Goal: Task Accomplishment & Management: Use online tool/utility

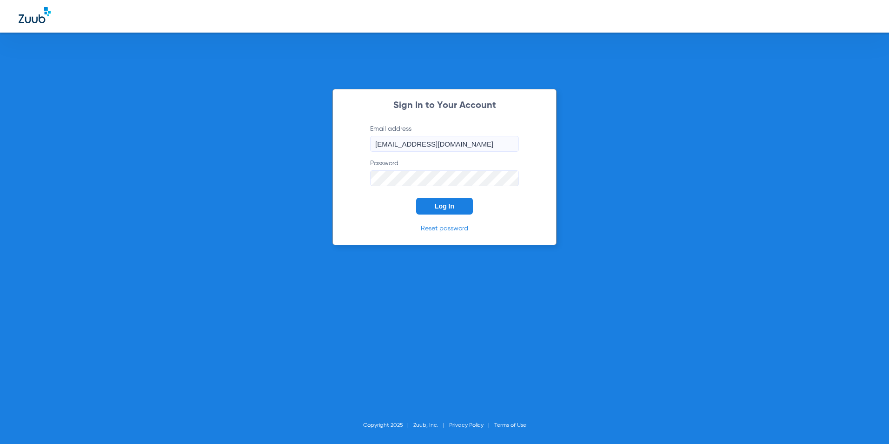
click at [441, 211] on button "Log In" at bounding box center [444, 206] width 57 height 17
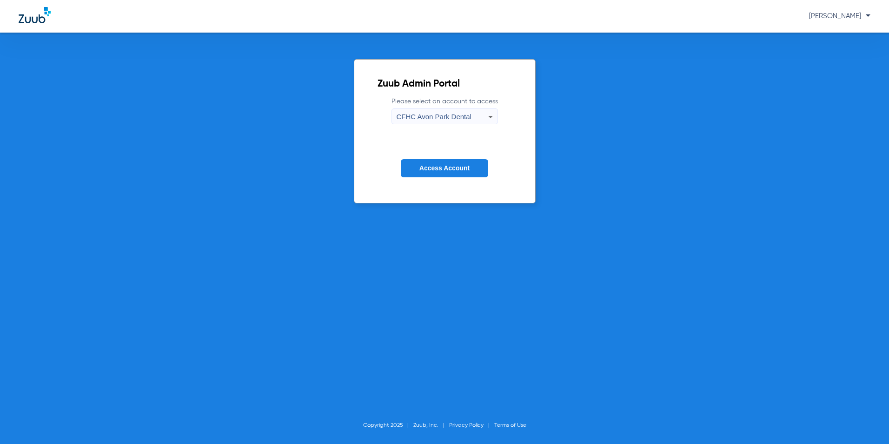
click at [485, 111] on icon at bounding box center [490, 116] width 11 height 11
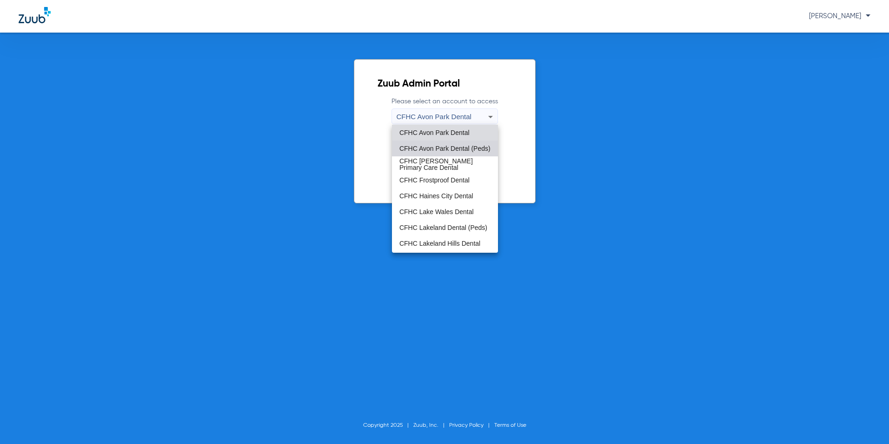
click at [458, 148] on span "CFHC Avon Park Dental (Peds)" at bounding box center [444, 148] width 91 height 7
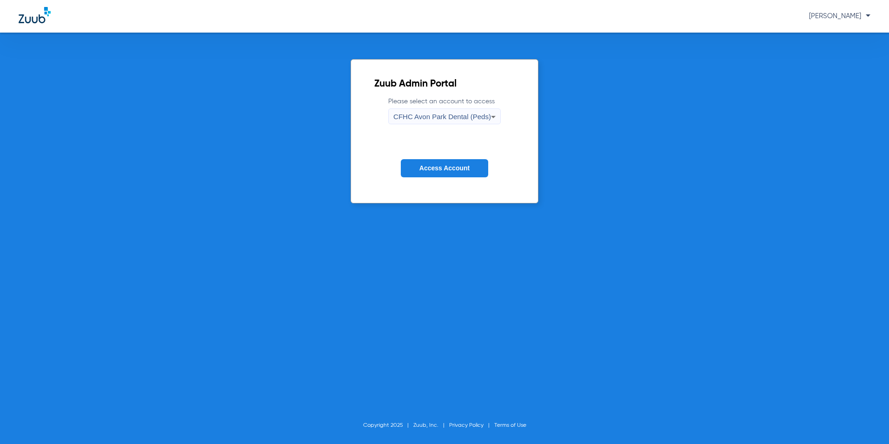
click at [467, 168] on span "Access Account" at bounding box center [444, 167] width 50 height 7
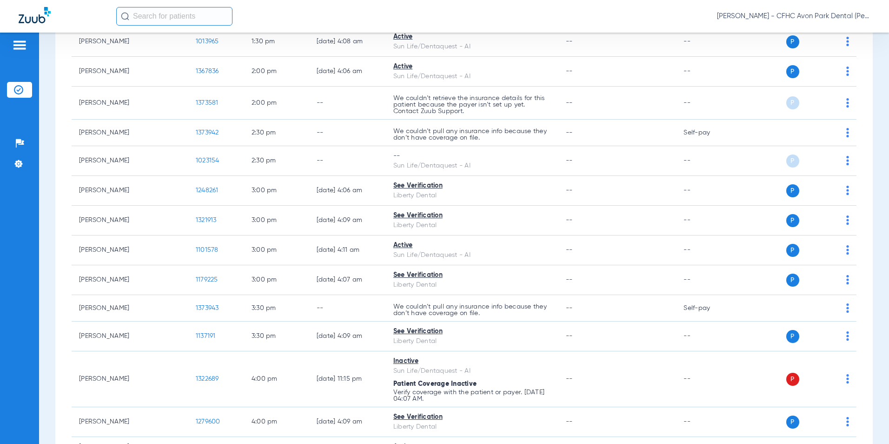
scroll to position [930, 0]
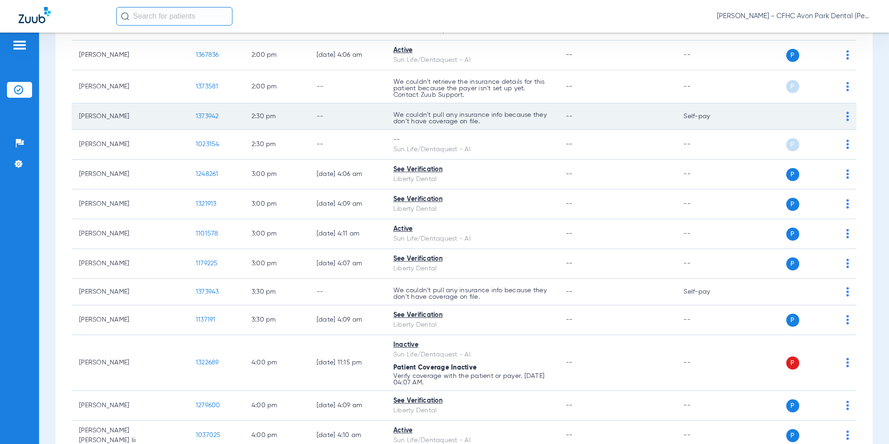
click at [196, 116] on span "1373942" at bounding box center [207, 116] width 23 height 7
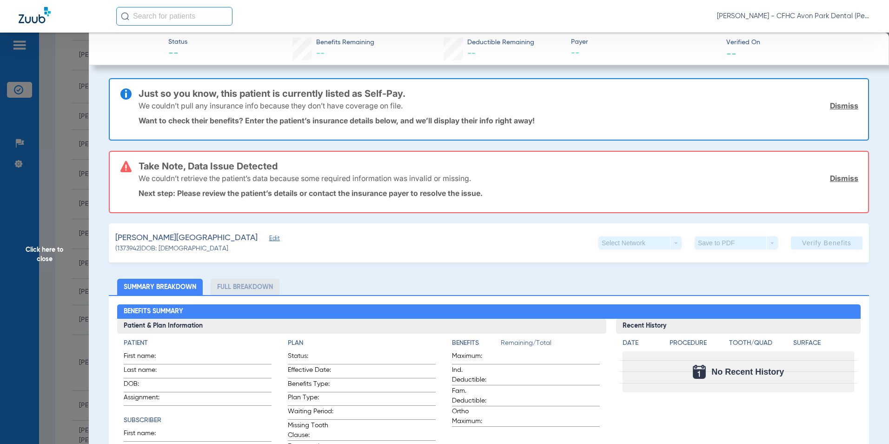
click at [840, 178] on link "Dismiss" at bounding box center [844, 177] width 28 height 9
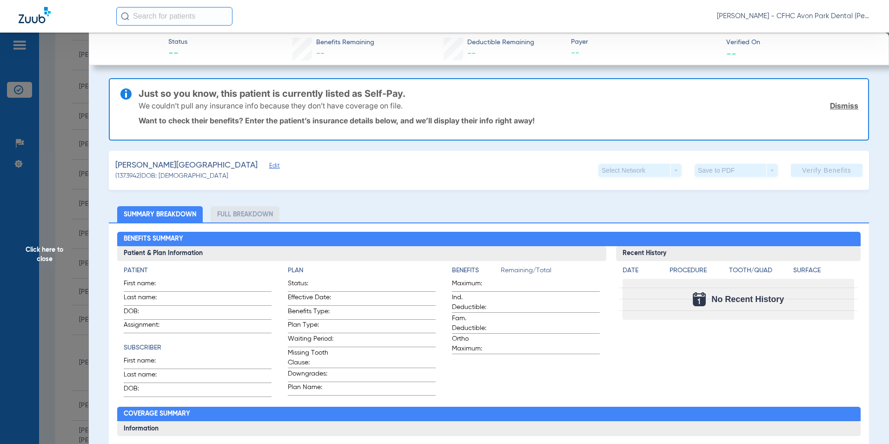
click at [842, 107] on link "Dismiss" at bounding box center [844, 105] width 28 height 9
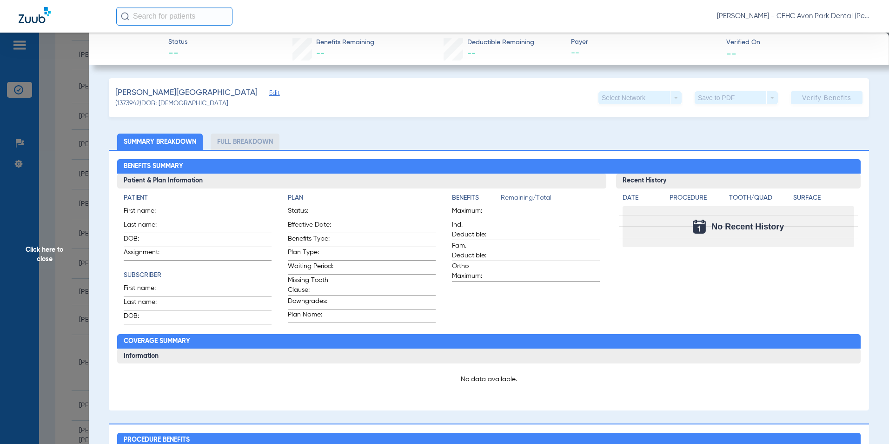
click at [269, 93] on span "Edit" at bounding box center [273, 94] width 8 height 9
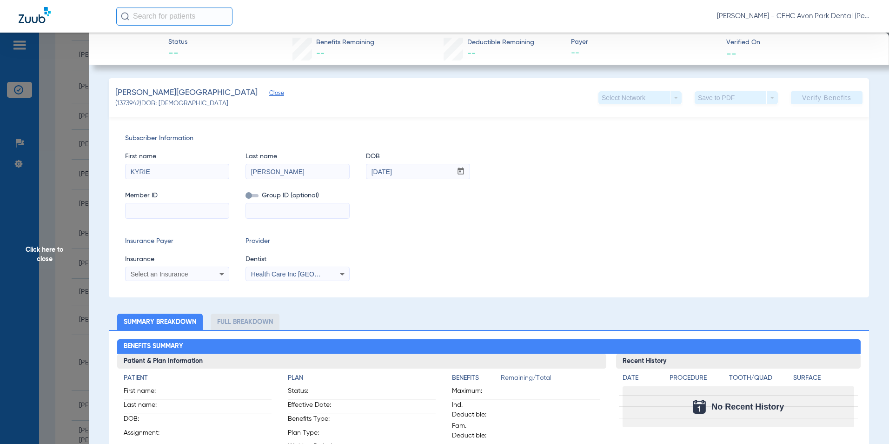
click at [185, 211] on input at bounding box center [177, 210] width 103 height 15
type input "A00743977"
click at [193, 271] on div "Select an Insurance" at bounding box center [168, 274] width 75 height 7
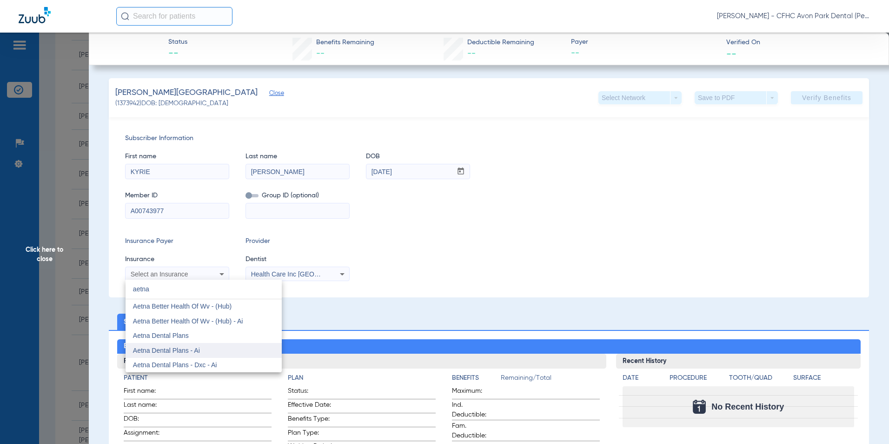
type input "aetna"
click at [194, 349] on span "Aetna Dental Plans - Ai" at bounding box center [166, 349] width 67 height 7
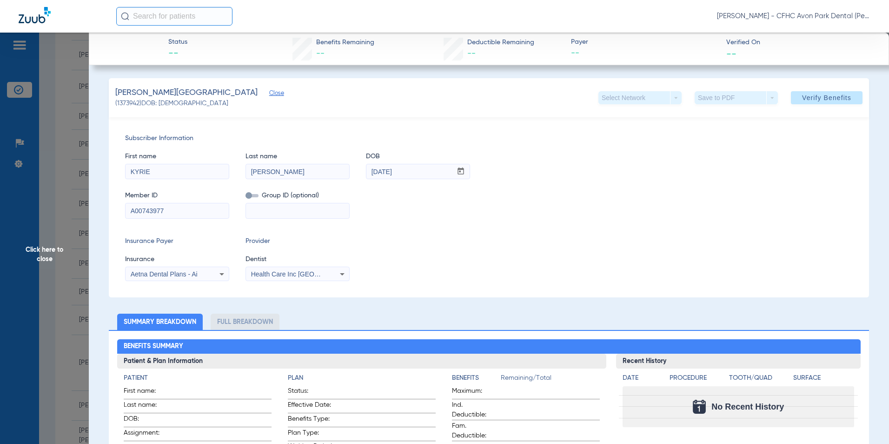
click at [326, 276] on div "Health Care Inc [GEOGRAPHIC_DATA][US_STATE] 1831232669" at bounding box center [297, 273] width 103 height 11
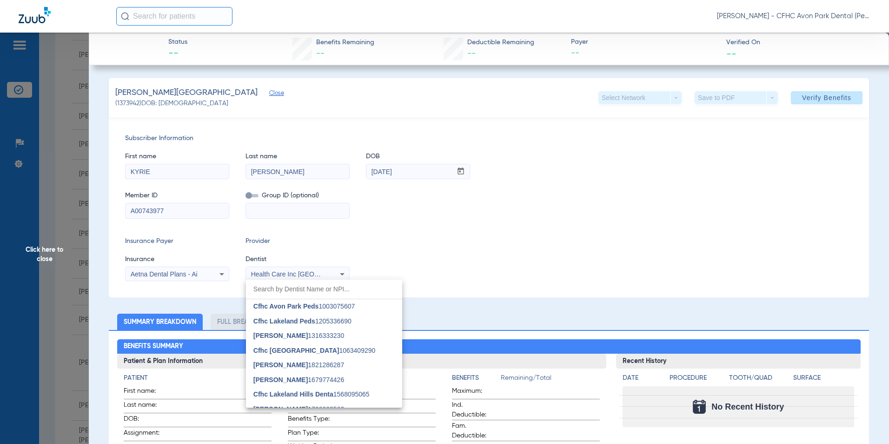
scroll to position [361, 0]
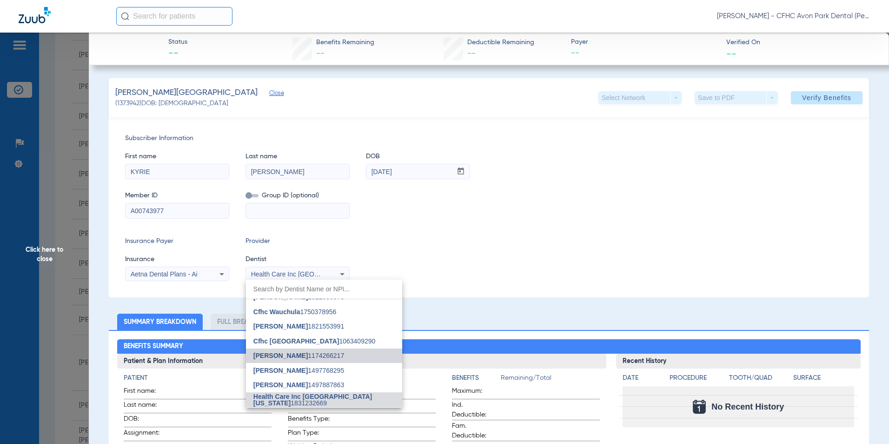
click at [335, 352] on span "[PERSON_NAME] 1174266217" at bounding box center [298, 355] width 91 height 7
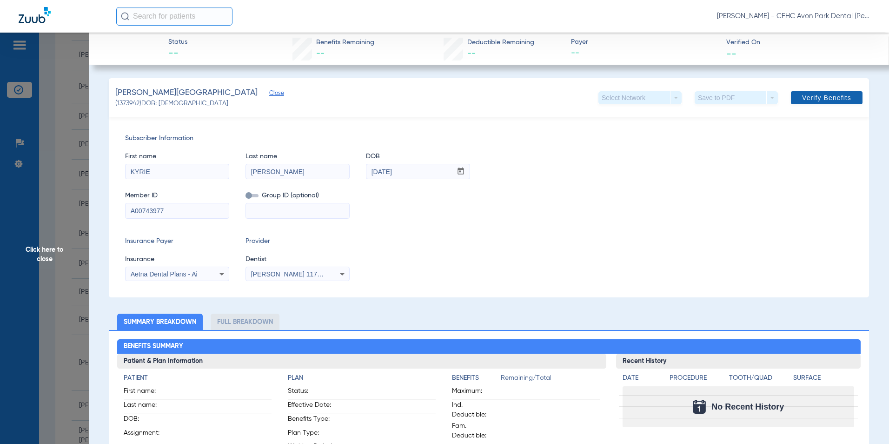
click at [841, 96] on span "Verify Benefits" at bounding box center [826, 97] width 49 height 7
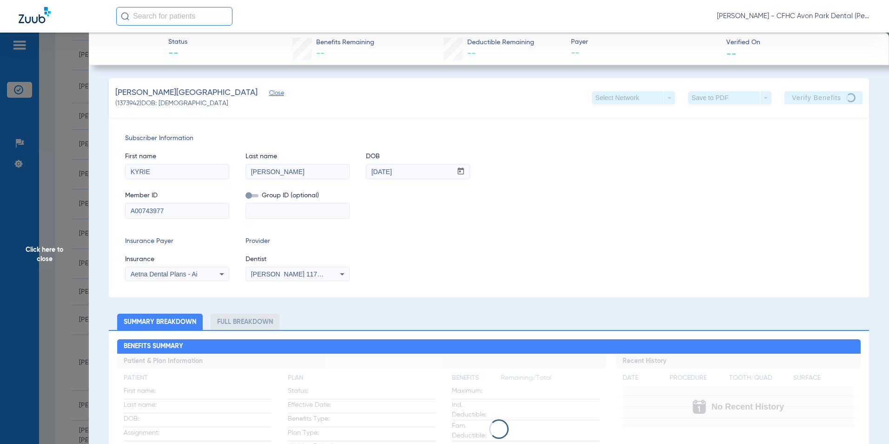
click at [569, 287] on div "Subscriber Information First name KYRIE Last name [PERSON_NAME] mm / dd / yyyy …" at bounding box center [489, 207] width 760 height 180
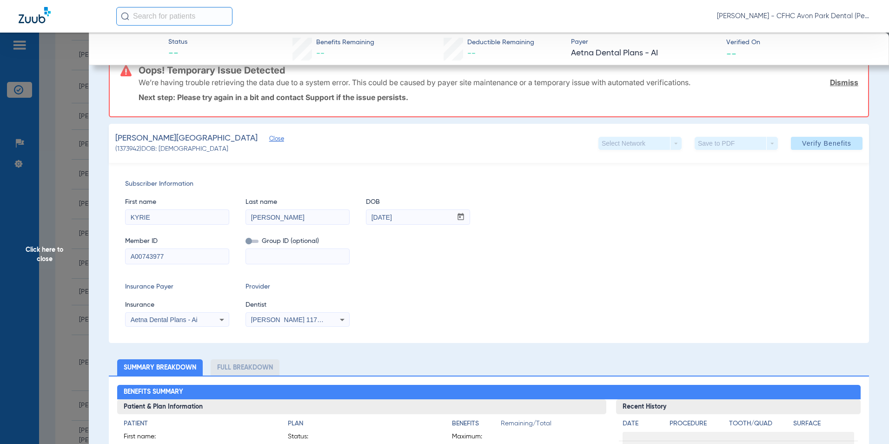
scroll to position [0, 0]
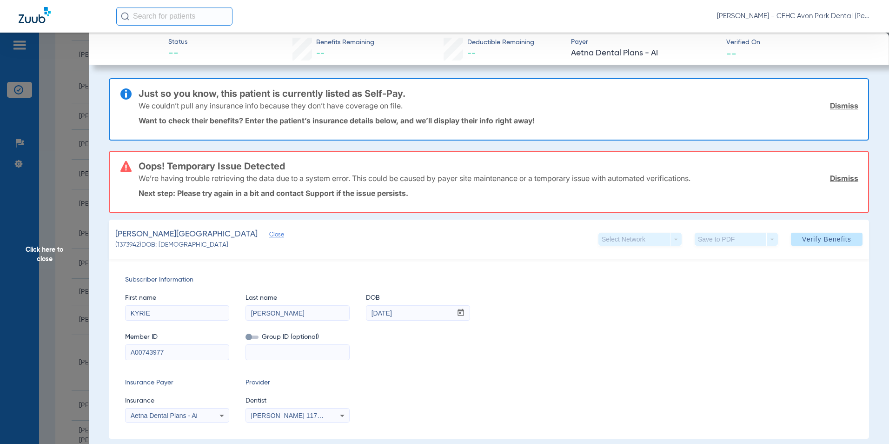
click at [527, 348] on div "Member ID A00743977 Group ID (optional)" at bounding box center [489, 342] width 728 height 36
click at [65, 266] on span "Click here to close" at bounding box center [44, 255] width 89 height 444
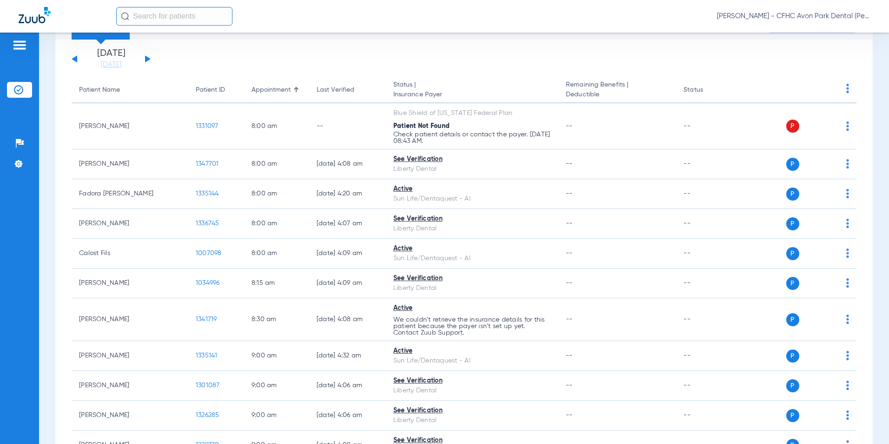
scroll to position [47, 0]
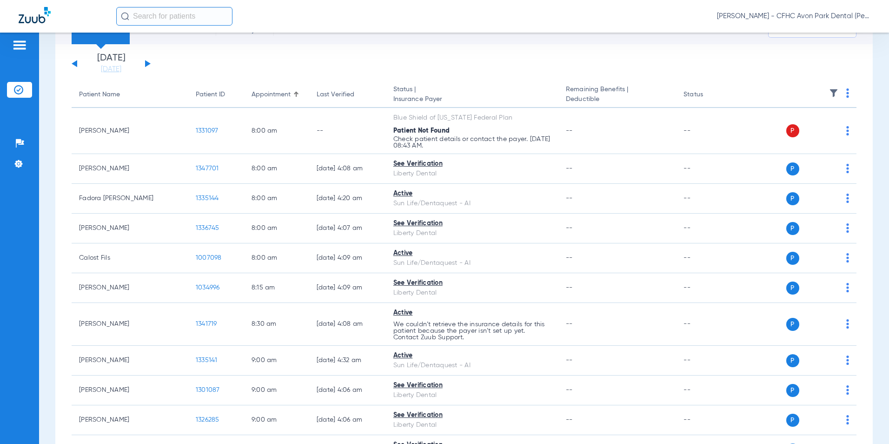
click at [858, 18] on span "[PERSON_NAME] - CFHC Avon Park Dental (Peds)" at bounding box center [793, 16] width 153 height 9
click at [851, 33] on span "Account Selection" at bounding box center [836, 33] width 52 height 7
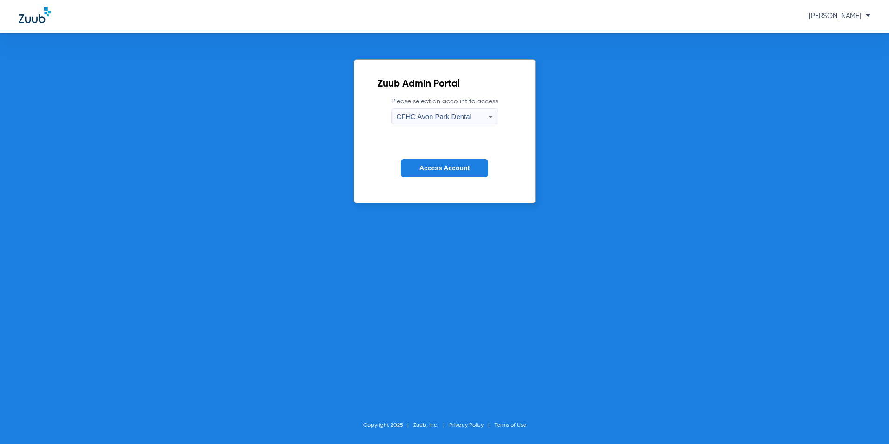
click at [467, 117] on span "CFHC Avon Park Dental" at bounding box center [434, 117] width 75 height 8
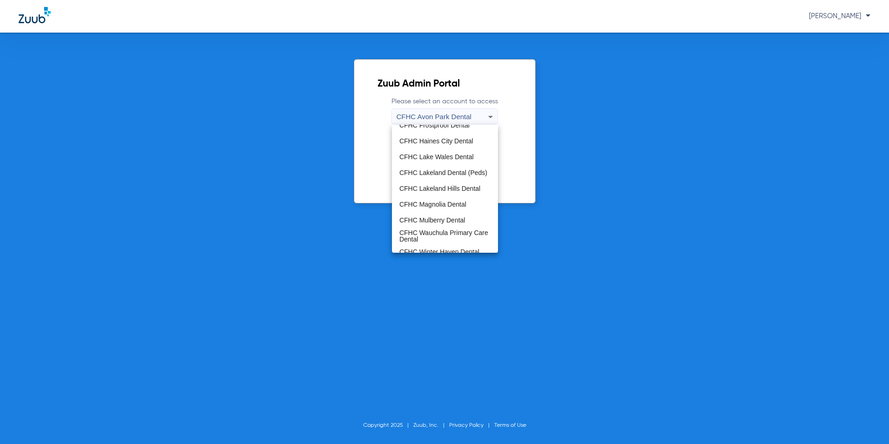
scroll to position [62, 0]
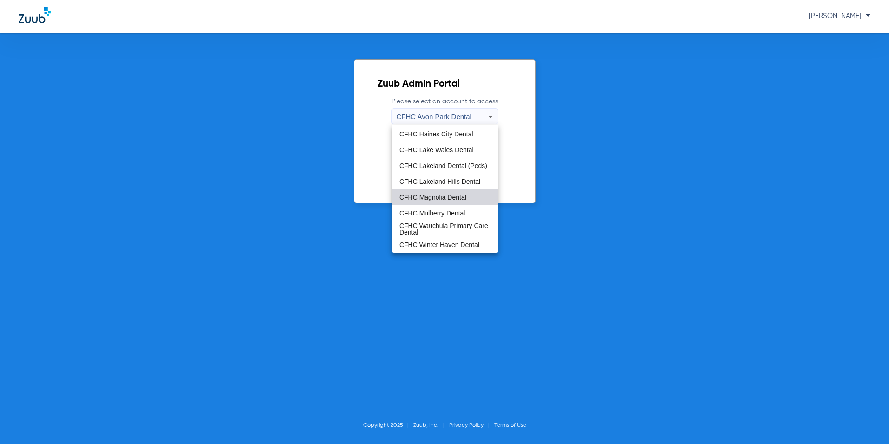
click at [445, 197] on span "CFHC Magnolia Dental" at bounding box center [432, 197] width 67 height 7
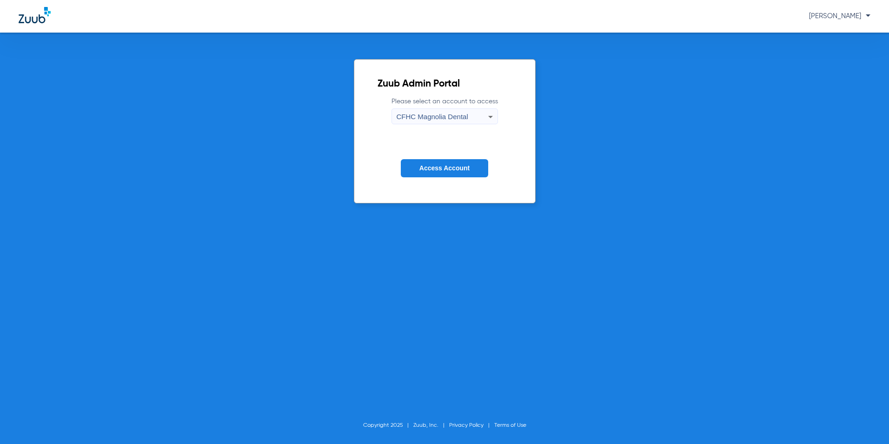
click at [465, 167] on span "Access Account" at bounding box center [444, 167] width 50 height 7
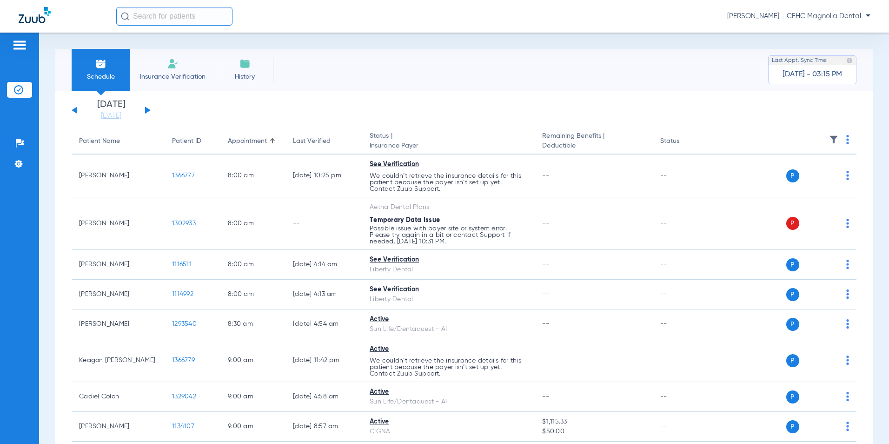
click at [147, 111] on button at bounding box center [148, 109] width 6 height 7
